Goal: Task Accomplishment & Management: Manage account settings

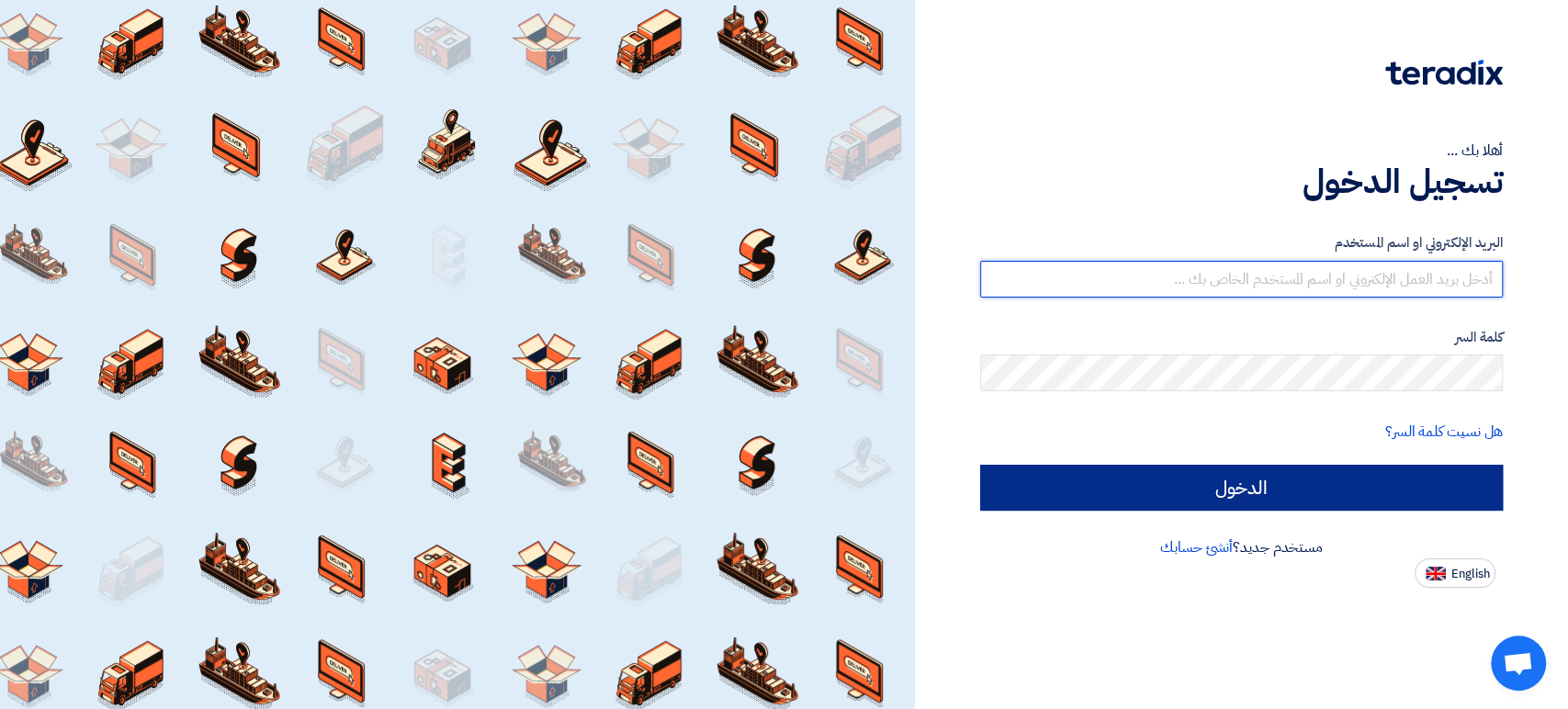
type input "[EMAIL_ADDRESS][DOMAIN_NAME]"
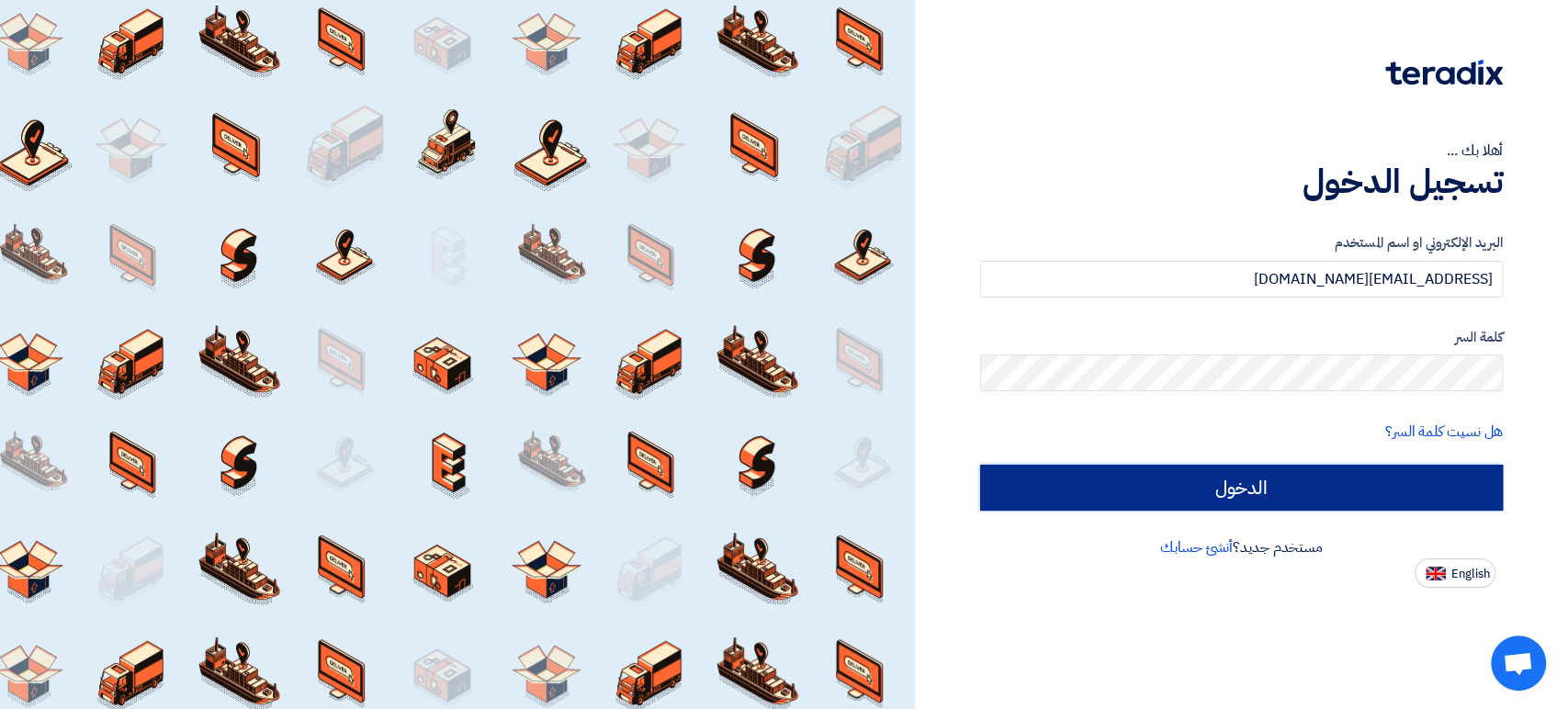
click at [1277, 498] on input "الدخول" at bounding box center [1241, 487] width 523 height 45
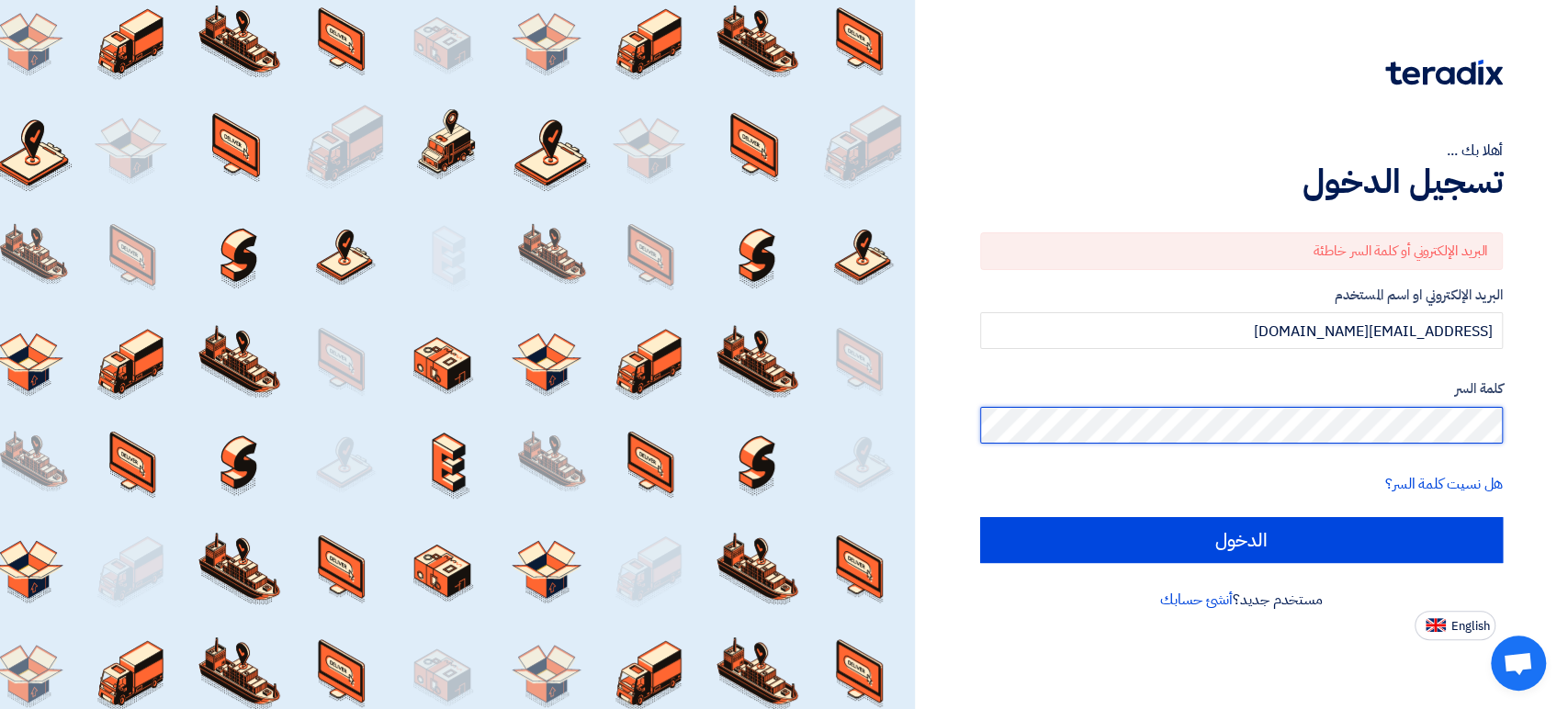
click at [1562, 444] on div "أهلا بك ... تسجيل الدخول البريد الإلكتروني أو كلمة السر خاطئة البريد الإلكتروني…" at bounding box center [1241, 354] width 653 height 709
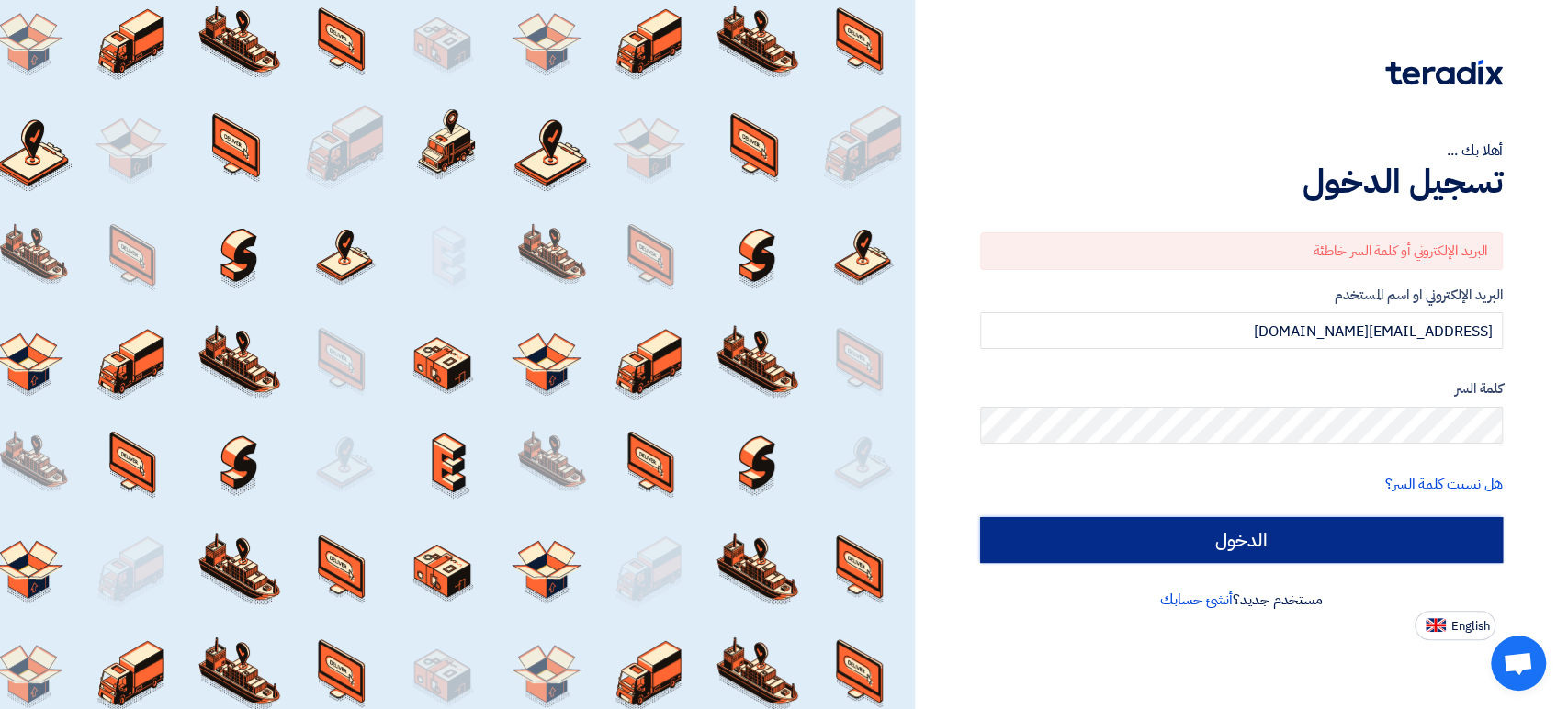
click at [1465, 547] on input "الدخول" at bounding box center [1241, 539] width 523 height 45
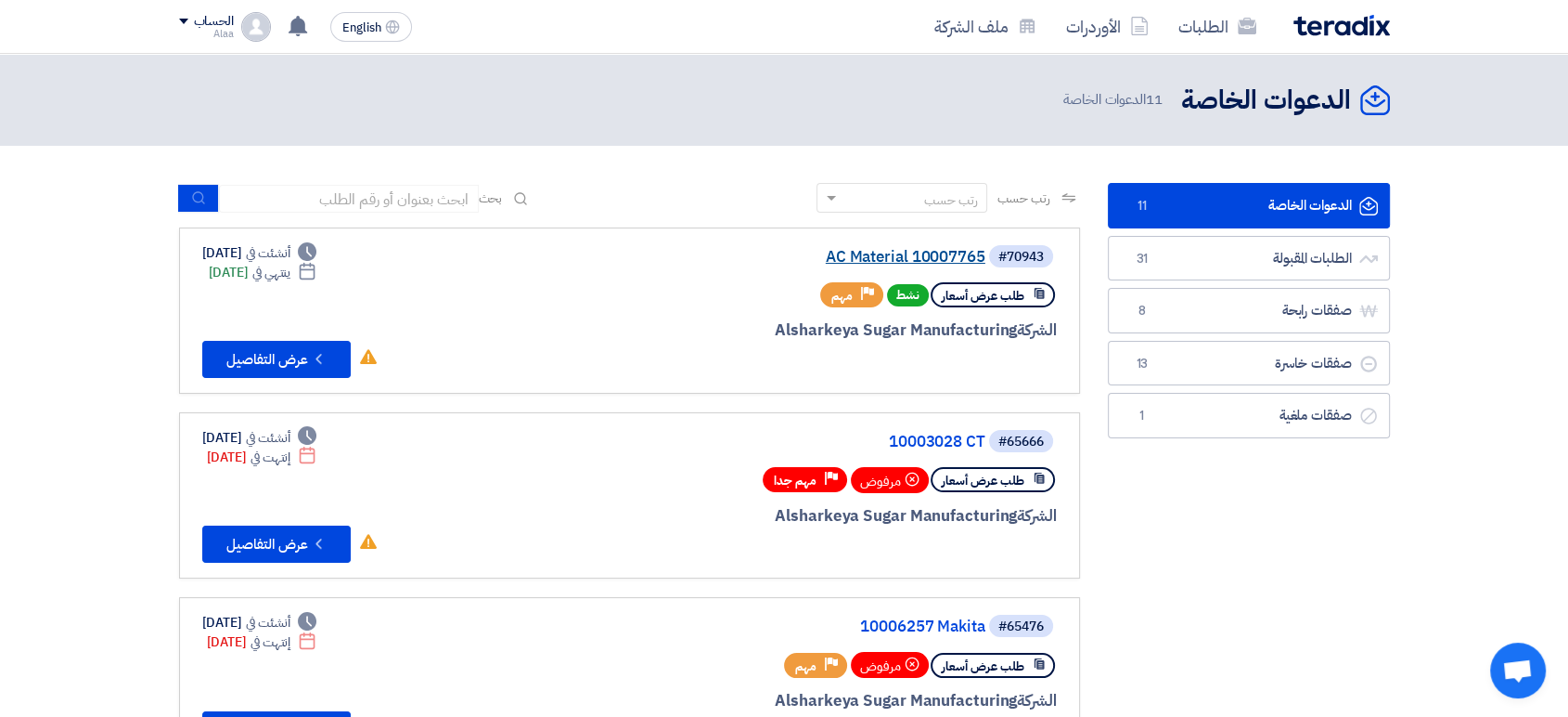
click at [880, 257] on link "AC Material 10007765" at bounding box center [799, 257] width 371 height 17
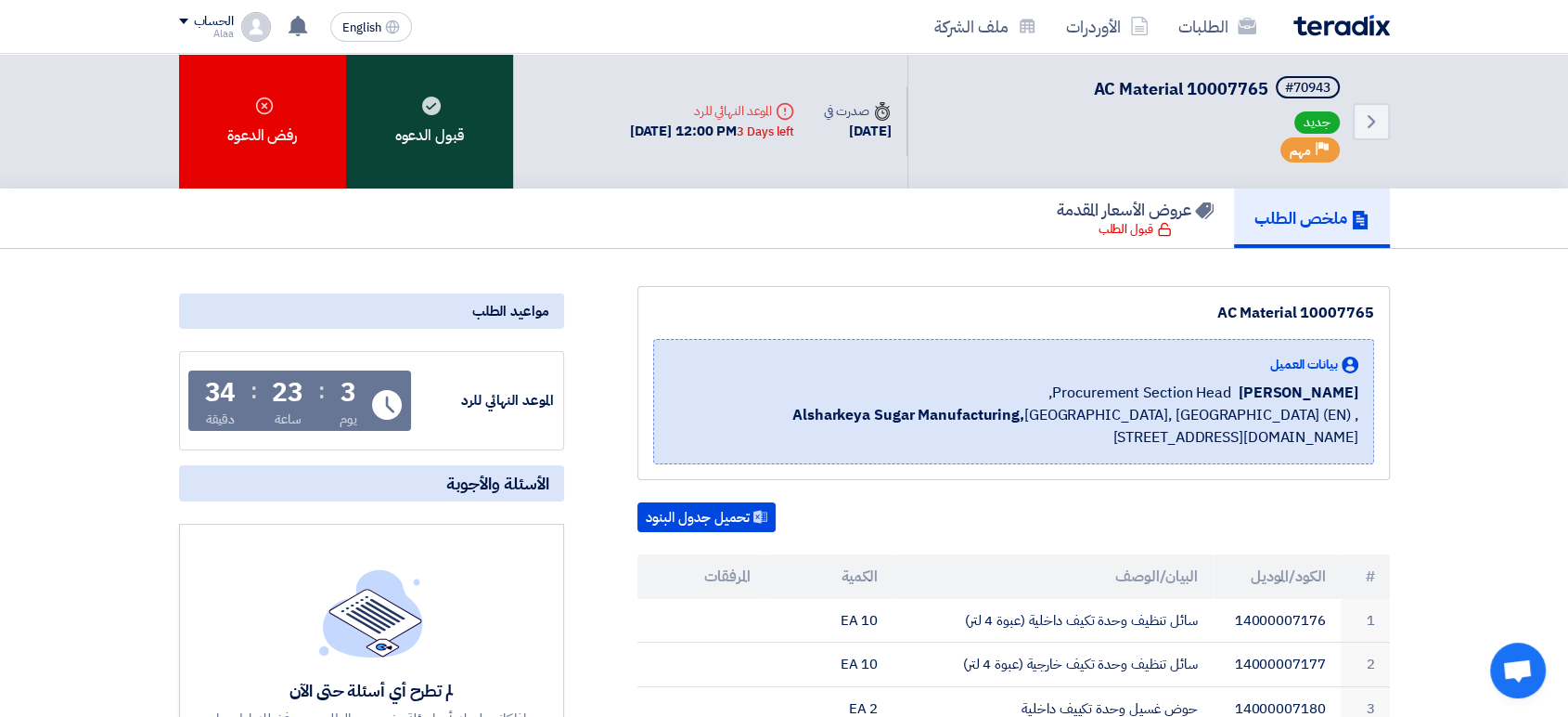
click at [416, 104] on div "قبول الدعوه" at bounding box center [429, 121] width 167 height 135
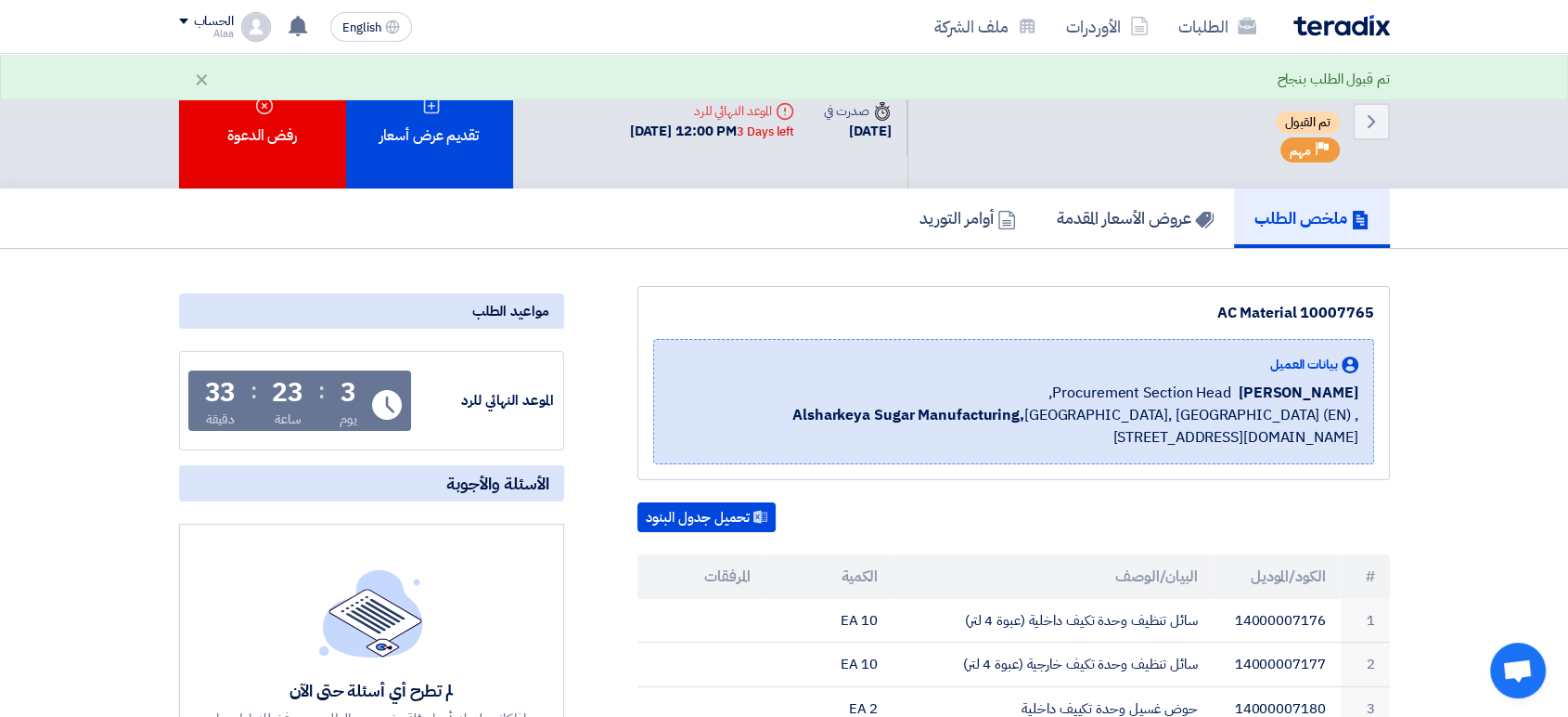
click at [1349, 21] on img at bounding box center [1341, 25] width 97 height 21
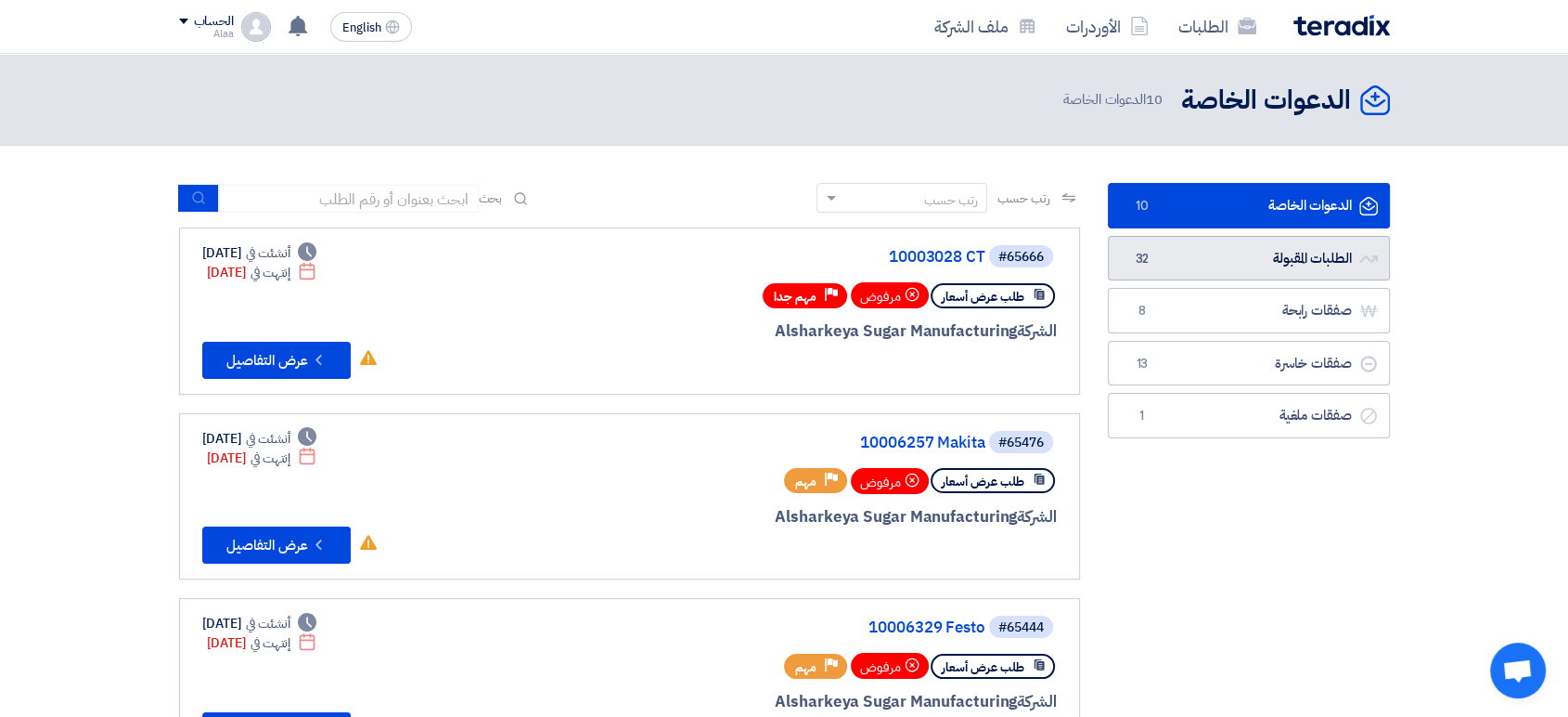
click at [1290, 262] on link "الطلبات المقبولة الطلبات المقبولة 32" at bounding box center [1249, 259] width 282 height 46
